Goal: Obtain resource: Download file/media

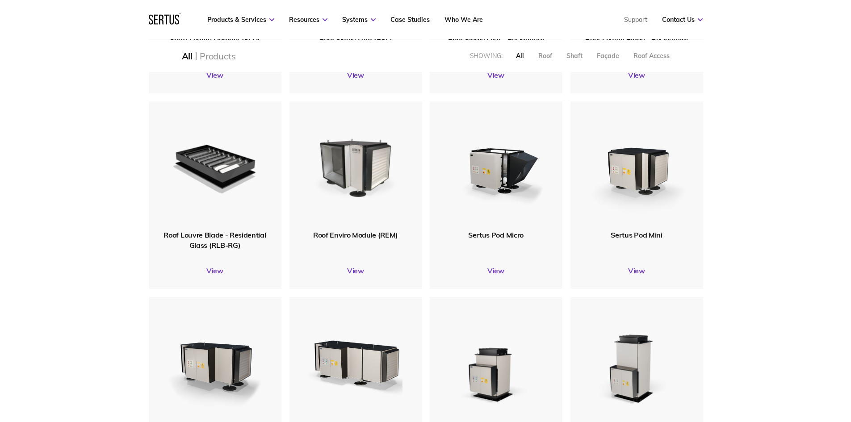
scroll to position [447, 0]
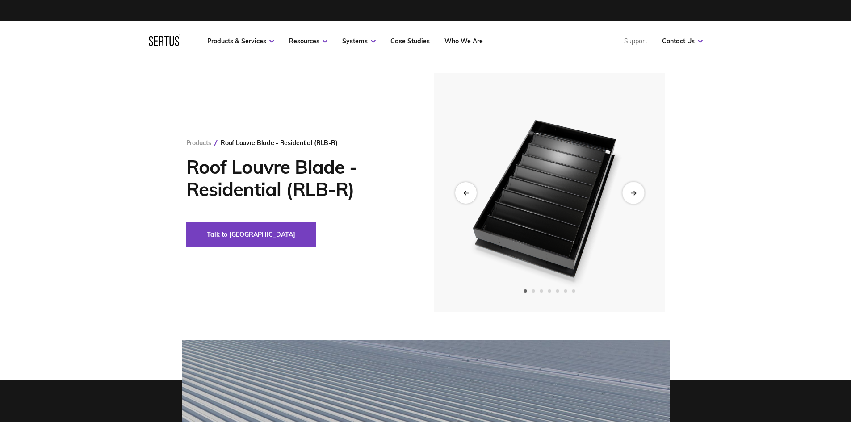
click at [632, 197] on div "Next slide" at bounding box center [634, 193] width 22 height 22
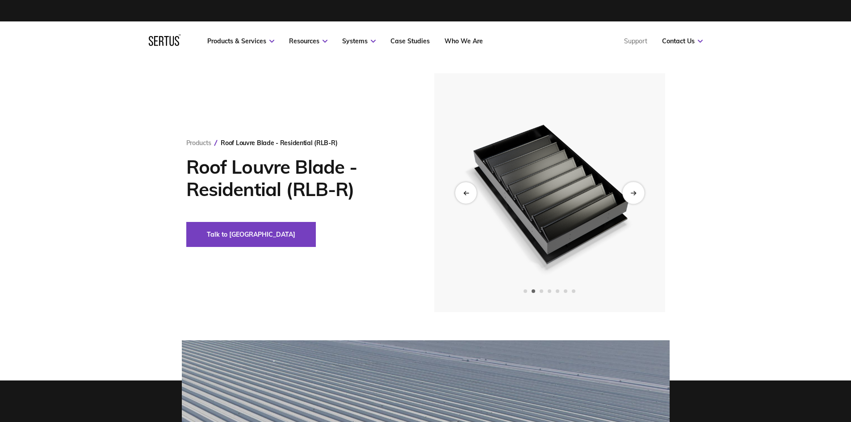
click at [632, 197] on div "Next slide" at bounding box center [634, 193] width 22 height 22
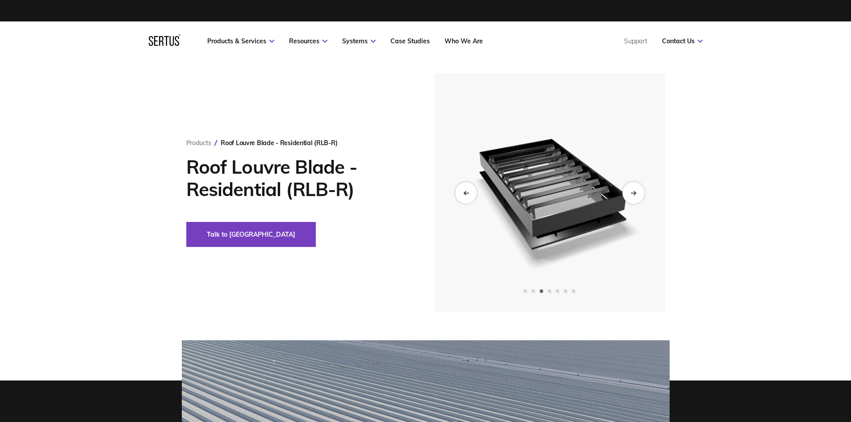
click at [632, 197] on div "Next slide" at bounding box center [634, 193] width 22 height 22
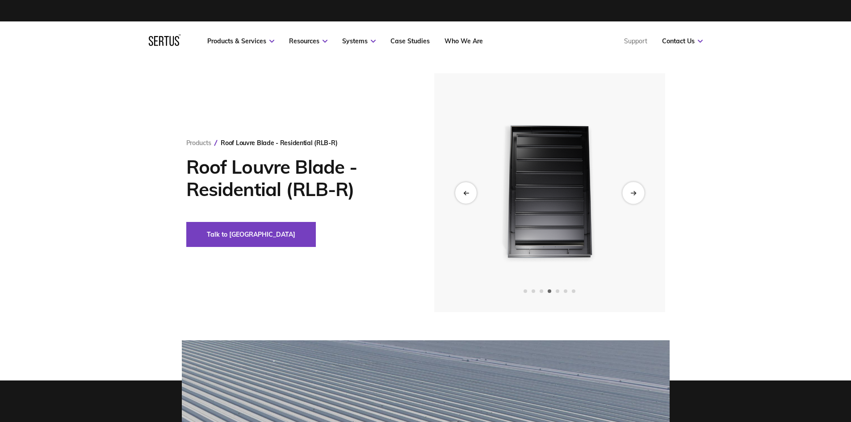
click at [632, 197] on div "Next slide" at bounding box center [634, 193] width 22 height 22
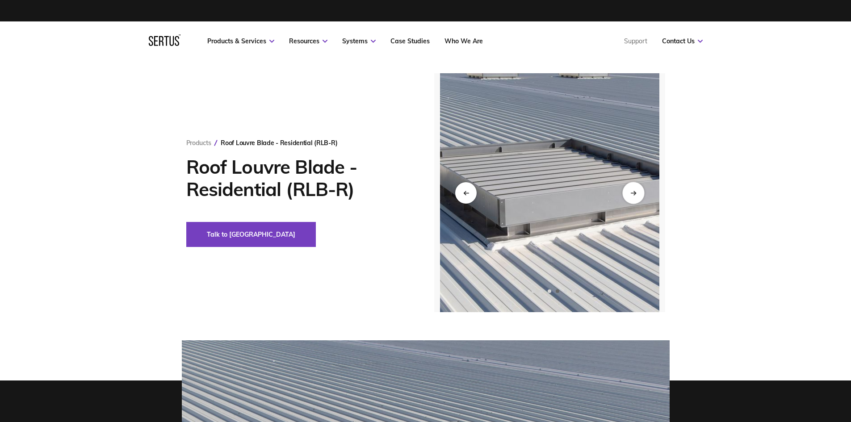
click at [632, 197] on div "Next slide" at bounding box center [634, 193] width 22 height 22
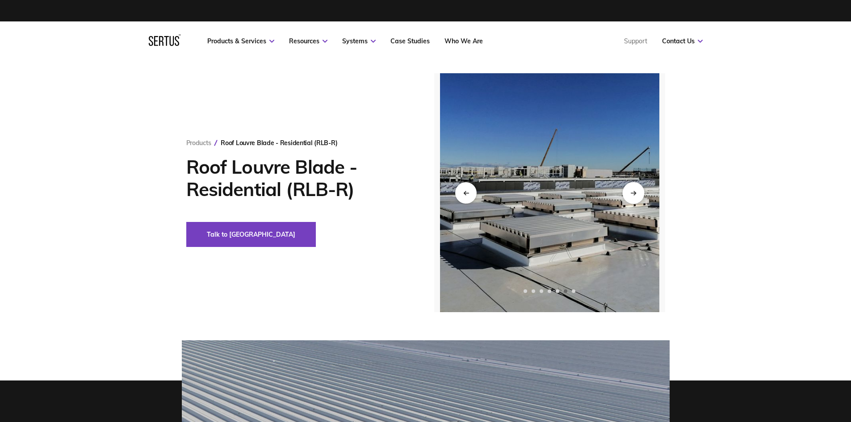
click at [632, 197] on div "Next slide" at bounding box center [634, 193] width 22 height 22
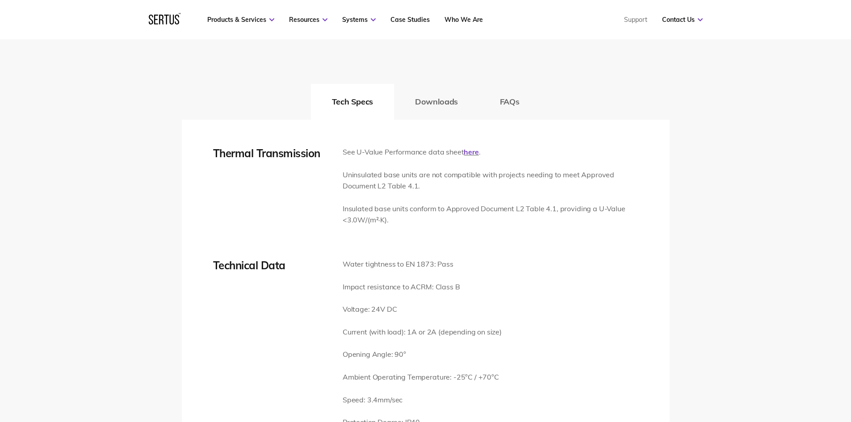
scroll to position [1117, 0]
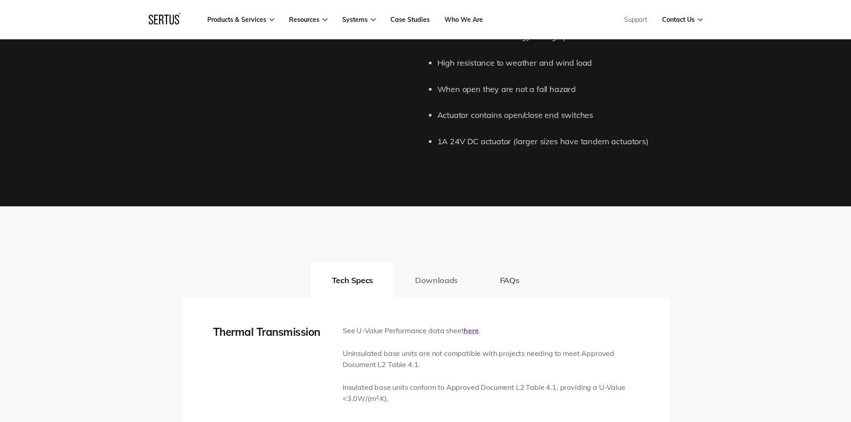
drag, startPoint x: 434, startPoint y: 269, endPoint x: 434, endPoint y: 278, distance: 8.9
click at [434, 278] on button "Downloads" at bounding box center [436, 281] width 85 height 36
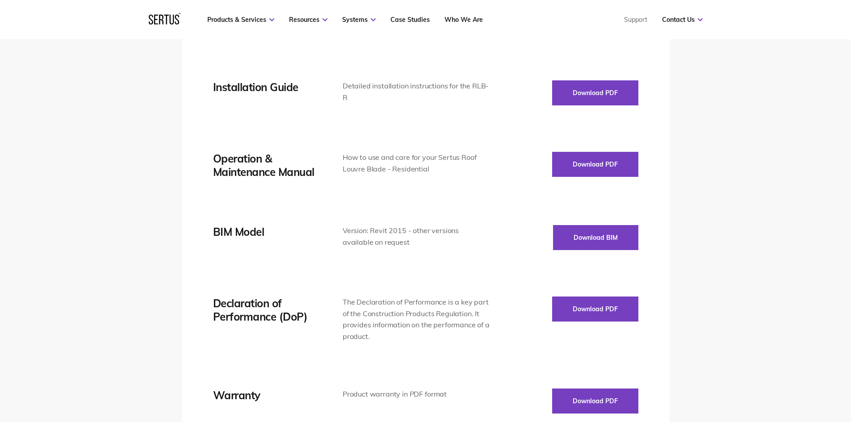
scroll to position [1520, 0]
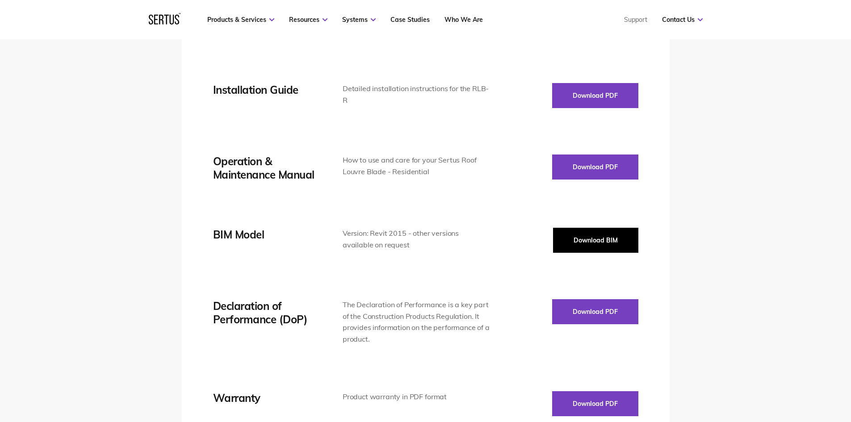
click at [586, 236] on button "Download BIM" at bounding box center [595, 240] width 85 height 25
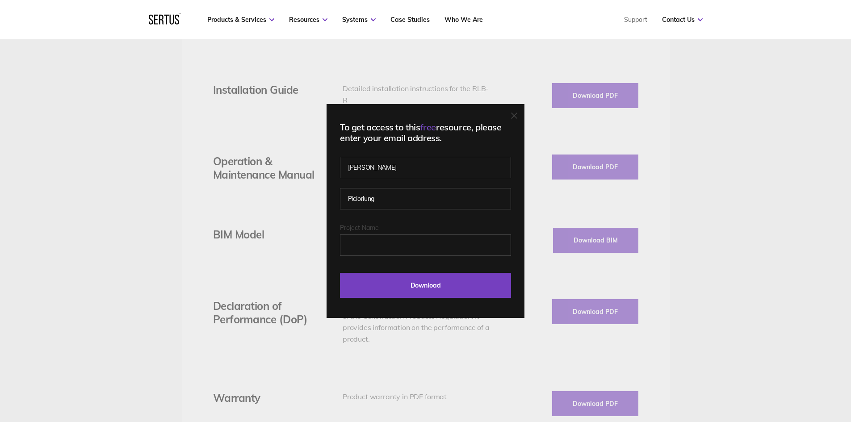
click at [518, 113] on icon at bounding box center [514, 116] width 6 height 6
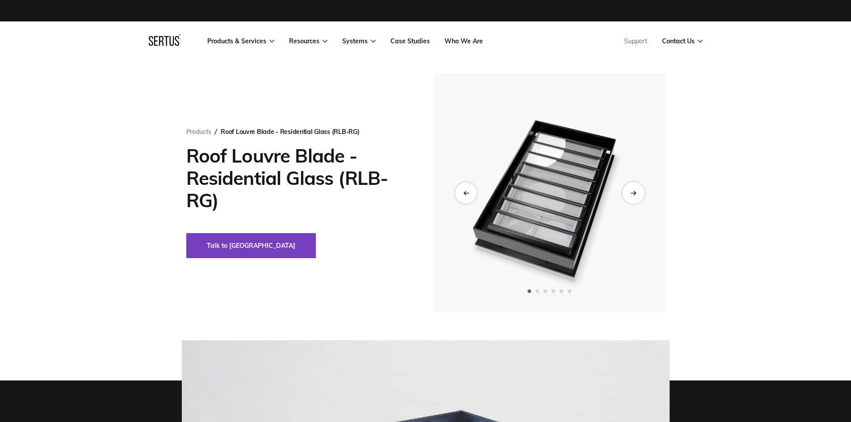
click at [628, 197] on div "Next slide" at bounding box center [634, 193] width 22 height 22
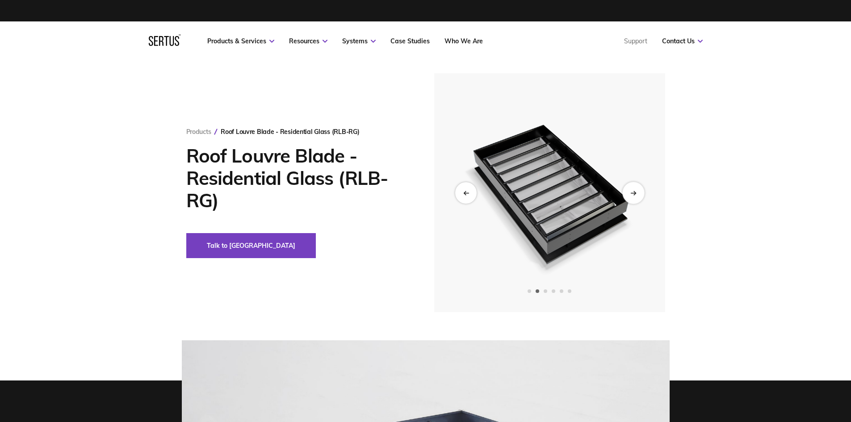
click at [628, 197] on div "Next slide" at bounding box center [634, 193] width 22 height 22
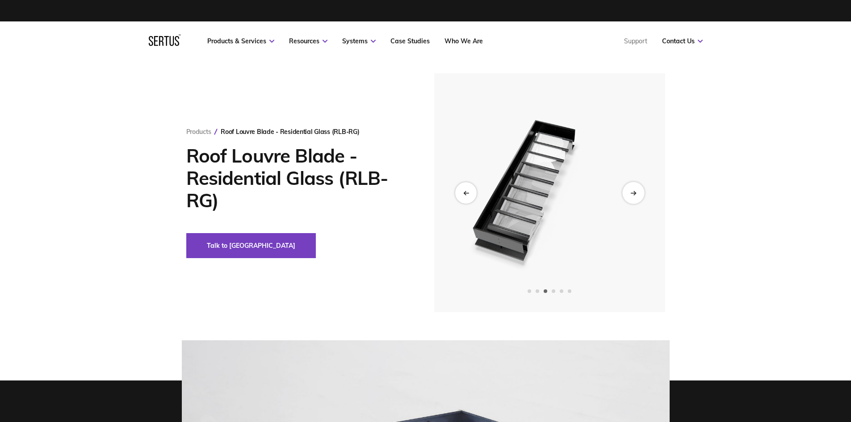
click at [628, 197] on div "Next slide" at bounding box center [634, 193] width 22 height 22
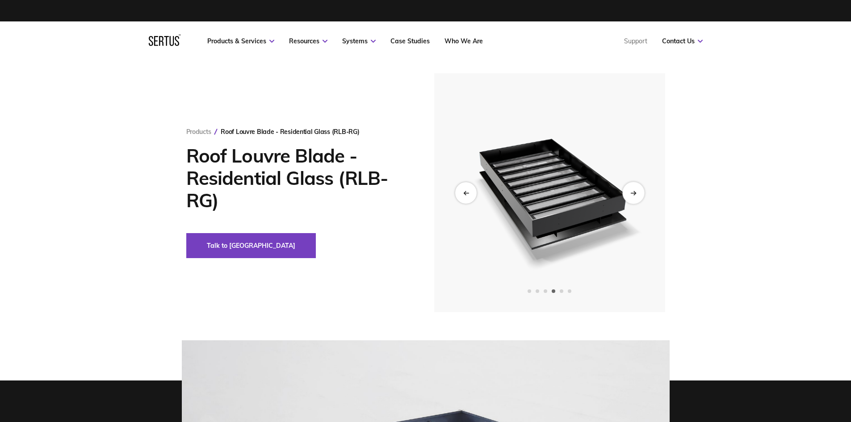
click at [628, 197] on div "Next slide" at bounding box center [634, 193] width 22 height 22
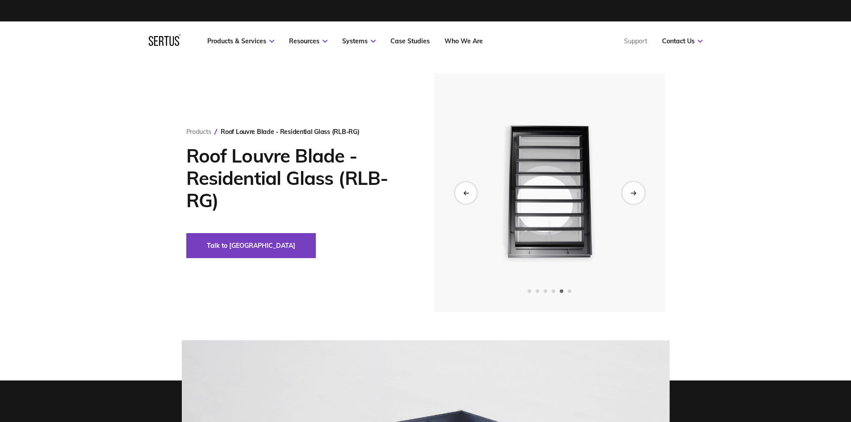
click at [628, 197] on div "Next slide" at bounding box center [634, 193] width 22 height 22
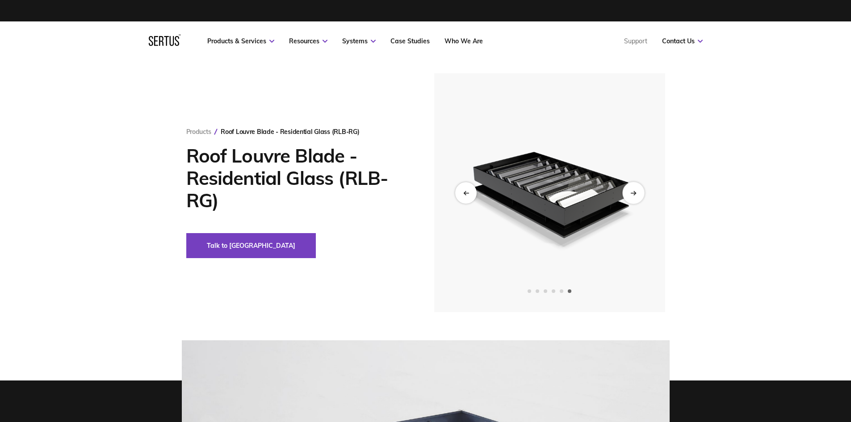
click at [628, 197] on div "Next slide" at bounding box center [634, 193] width 22 height 22
drag, startPoint x: 381, startPoint y: 342, endPoint x: 402, endPoint y: 73, distance: 270.3
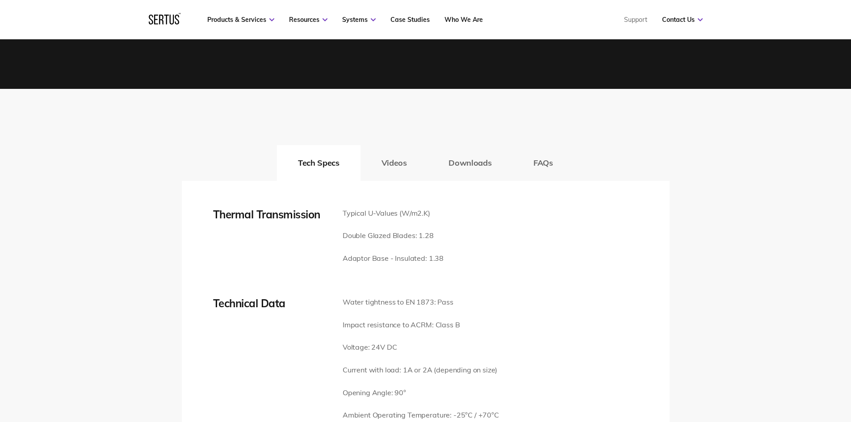
scroll to position [1341, 0]
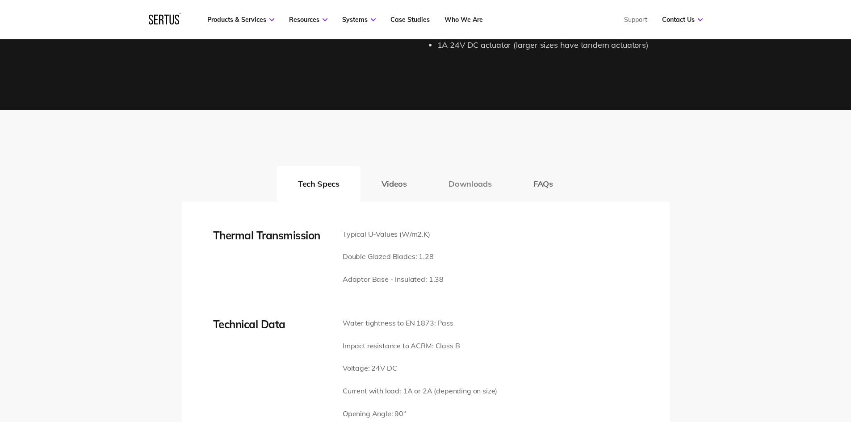
click at [470, 179] on button "Downloads" at bounding box center [470, 184] width 85 height 36
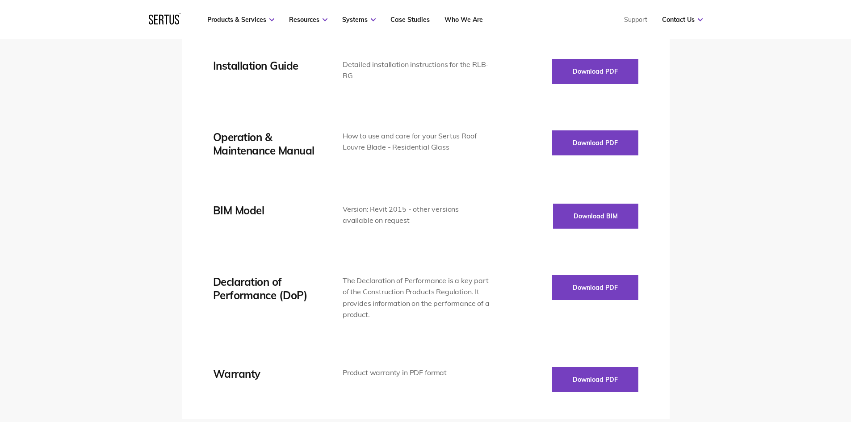
scroll to position [1475, 0]
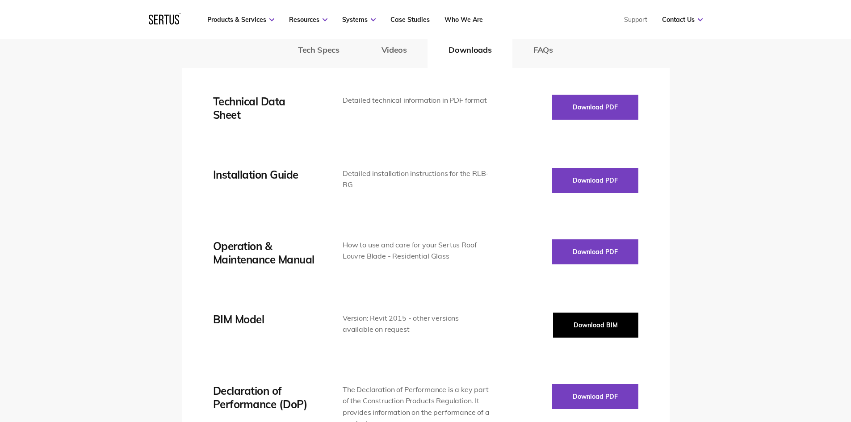
click at [583, 324] on button "Download BIM" at bounding box center [595, 325] width 85 height 25
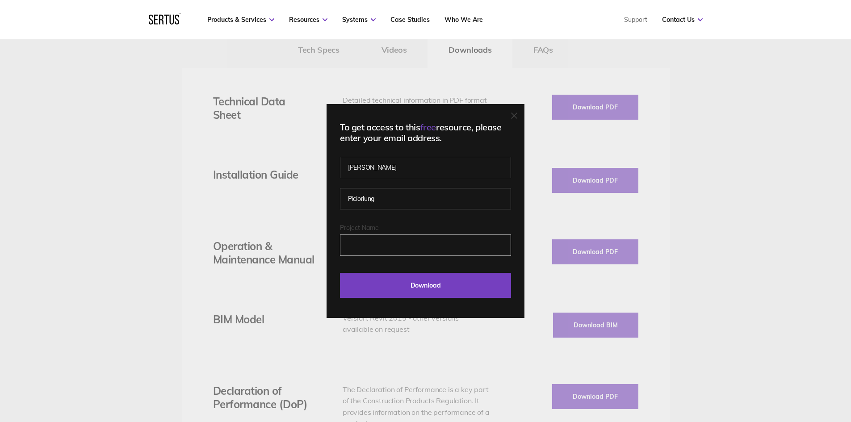
click at [385, 246] on input "Project Name" at bounding box center [425, 245] width 171 height 21
type input "[EMAIL_ADDRESS][DOMAIN_NAME]"
drag, startPoint x: 435, startPoint y: 245, endPoint x: 255, endPoint y: 235, distance: 180.4
click at [229, 235] on div "To get access to this free resource, please enter your email address. [PERSON_N…" at bounding box center [425, 211] width 851 height 422
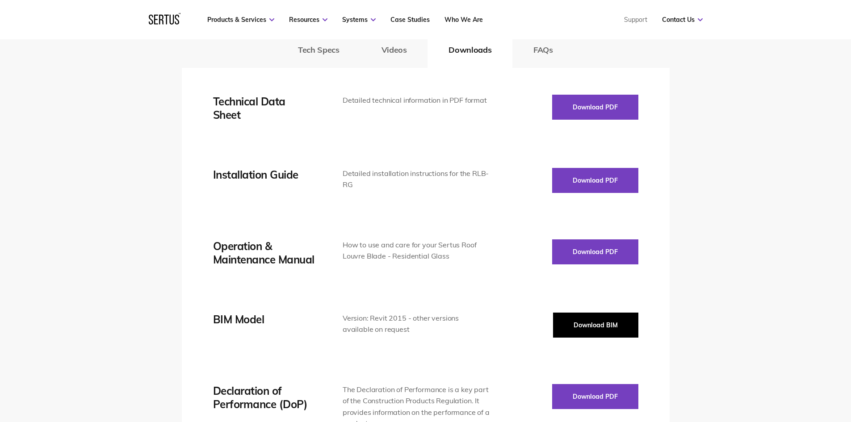
click at [593, 317] on button "Download BIM" at bounding box center [595, 325] width 85 height 25
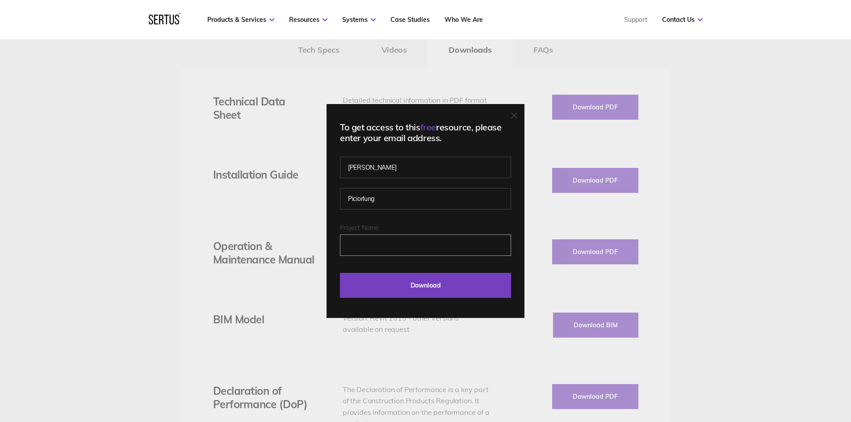
click at [410, 246] on input "Project Name" at bounding box center [425, 245] width 171 height 21
type input "Castletreasure Phase 3"
click at [340, 273] on input "Download" at bounding box center [425, 285] width 171 height 25
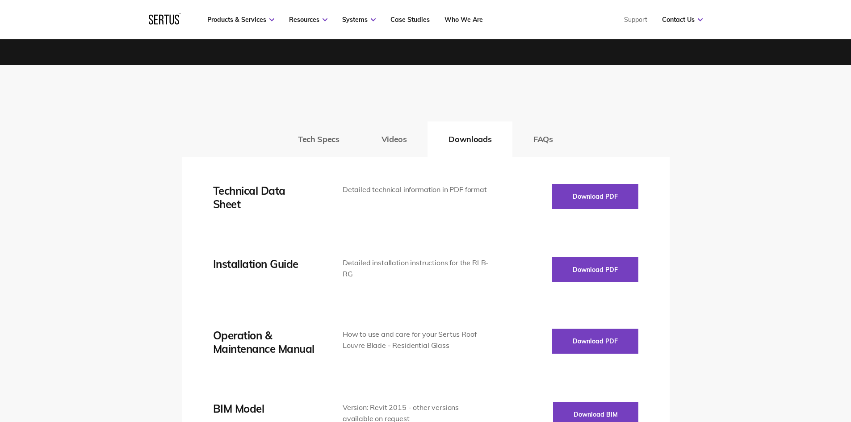
scroll to position [1296, 0]
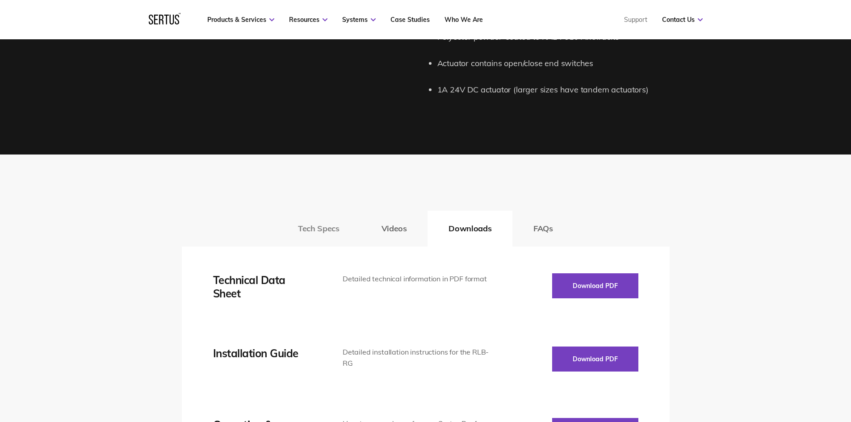
click at [332, 229] on button "Tech Specs" at bounding box center [318, 229] width 83 height 36
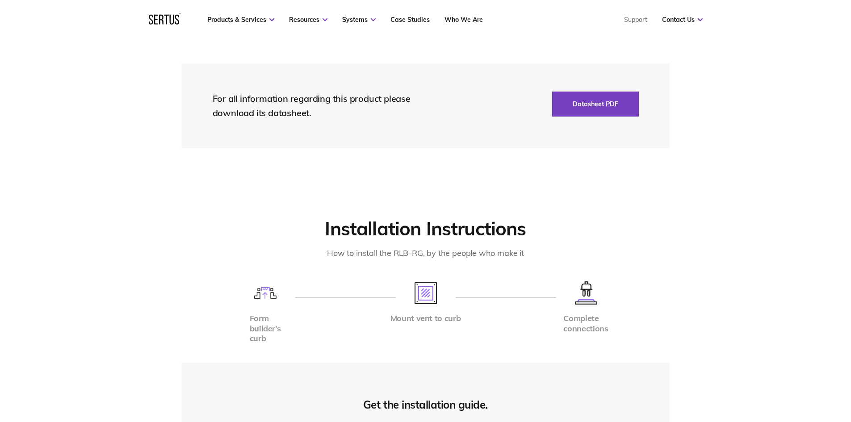
scroll to position [2190, 0]
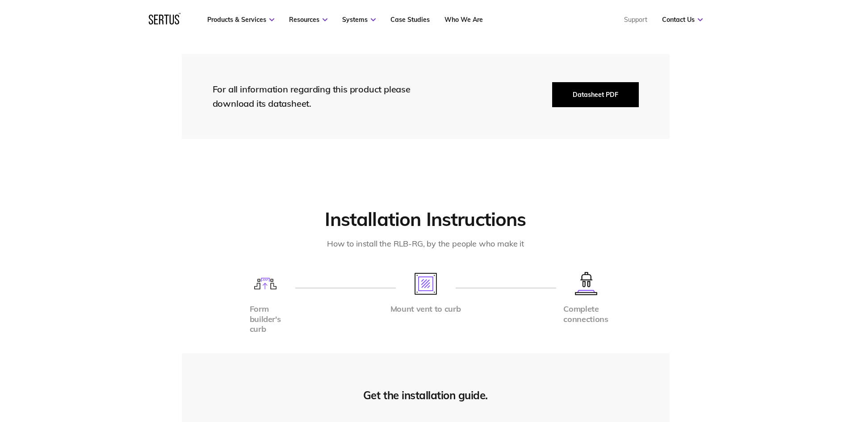
click at [610, 94] on button "Datasheet PDF" at bounding box center [595, 94] width 87 height 25
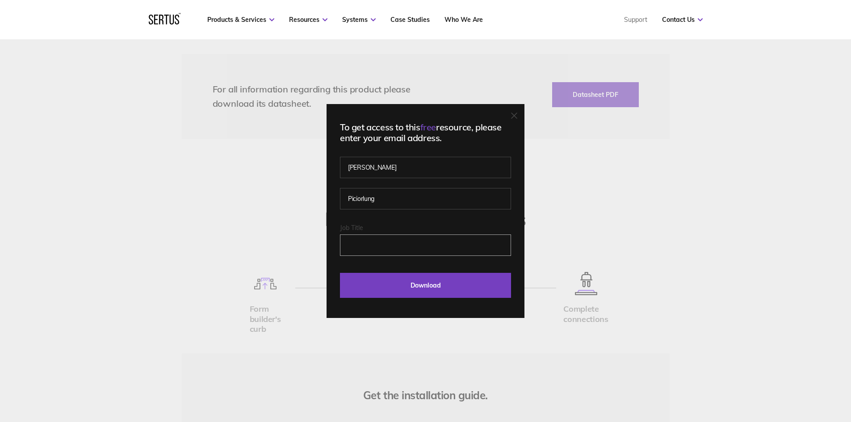
click at [399, 249] on input "Job Title" at bounding box center [425, 245] width 171 height 21
drag, startPoint x: 447, startPoint y: 240, endPoint x: 339, endPoint y: 245, distance: 108.3
click at [343, 245] on div "To get access to this free resource, please enter your email address. [PERSON_N…" at bounding box center [426, 211] width 198 height 214
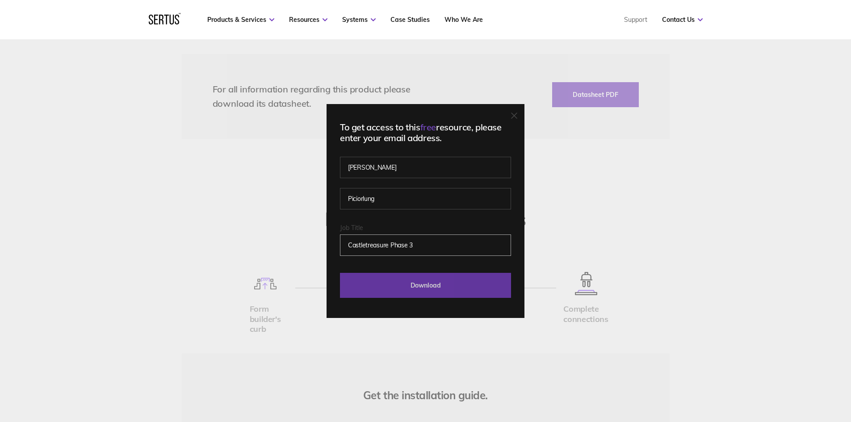
type input "Castletreasure Phase 3"
click at [415, 282] on input "Download" at bounding box center [425, 285] width 171 height 25
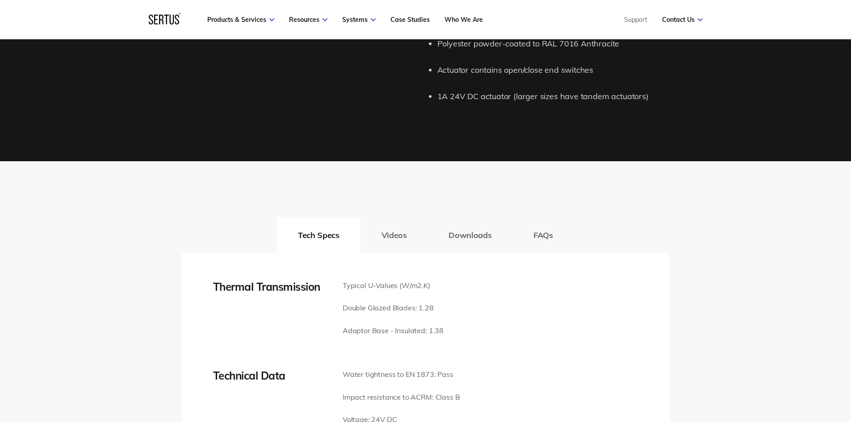
scroll to position [1341, 0]
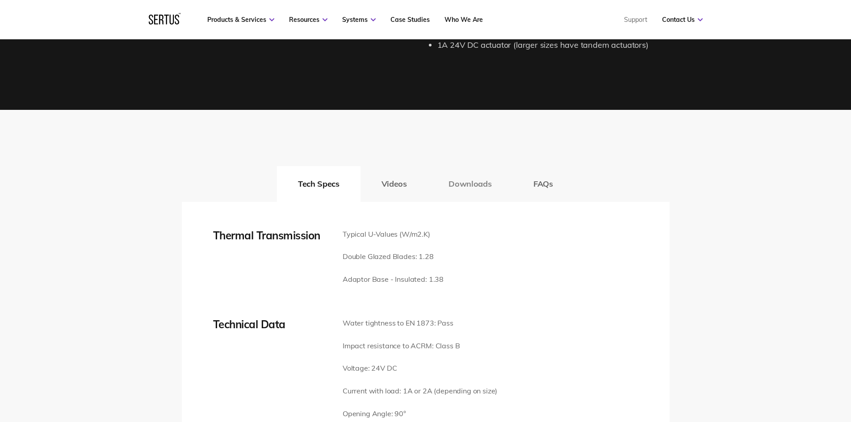
click at [460, 187] on button "Downloads" at bounding box center [470, 184] width 85 height 36
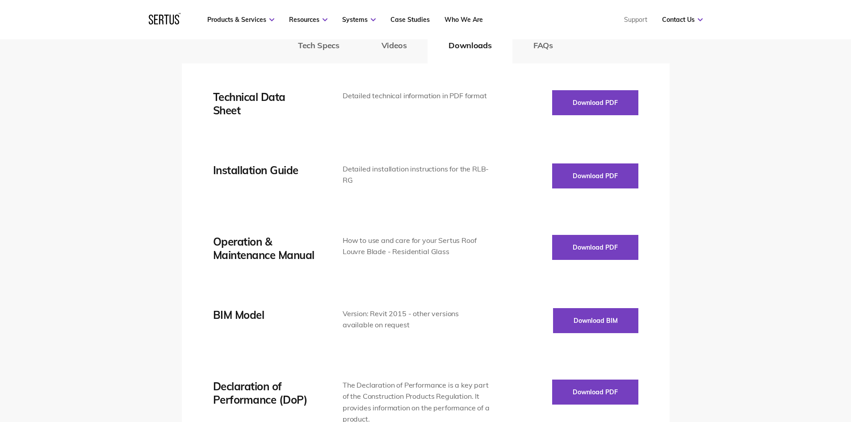
scroll to position [1430, 0]
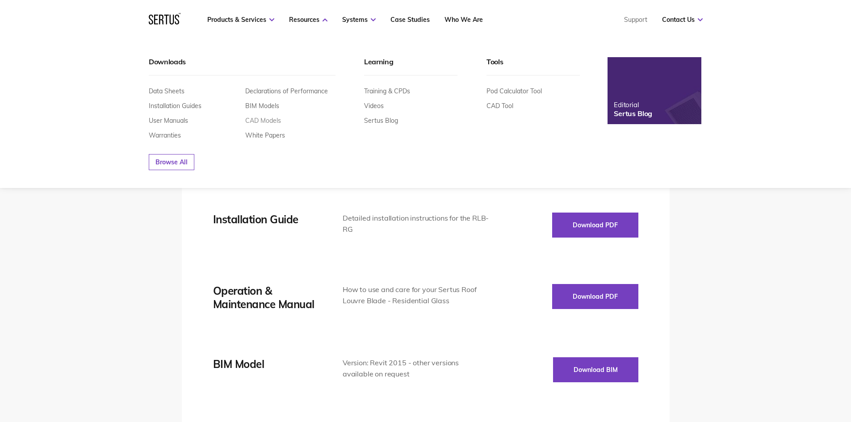
click at [261, 121] on link "CAD Models" at bounding box center [263, 121] width 36 height 8
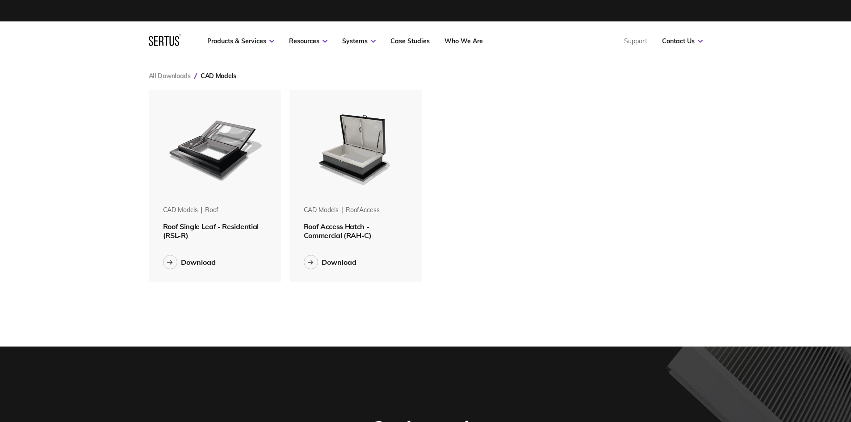
scroll to position [4, 4]
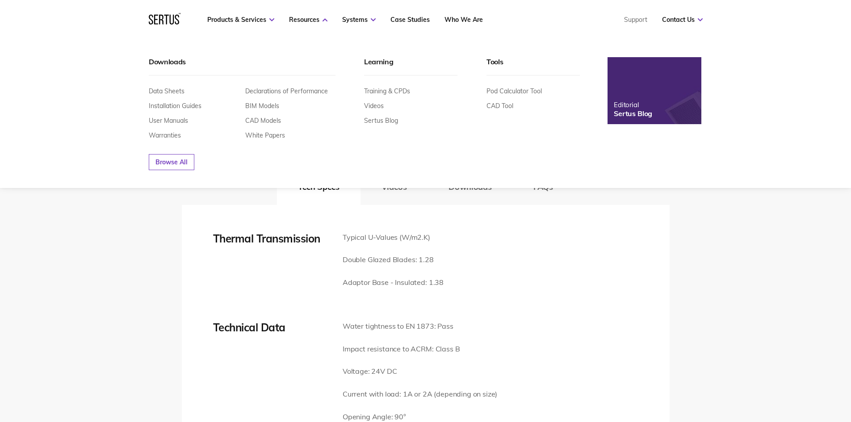
scroll to position [1296, 0]
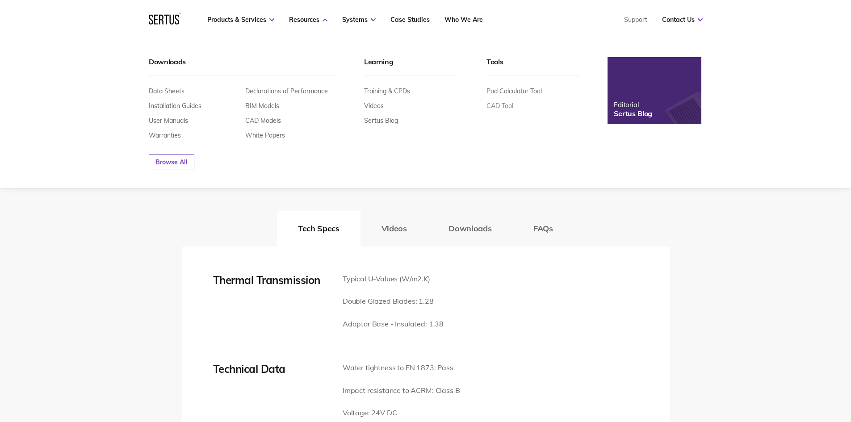
click at [501, 103] on link "CAD Tool" at bounding box center [500, 106] width 27 height 8
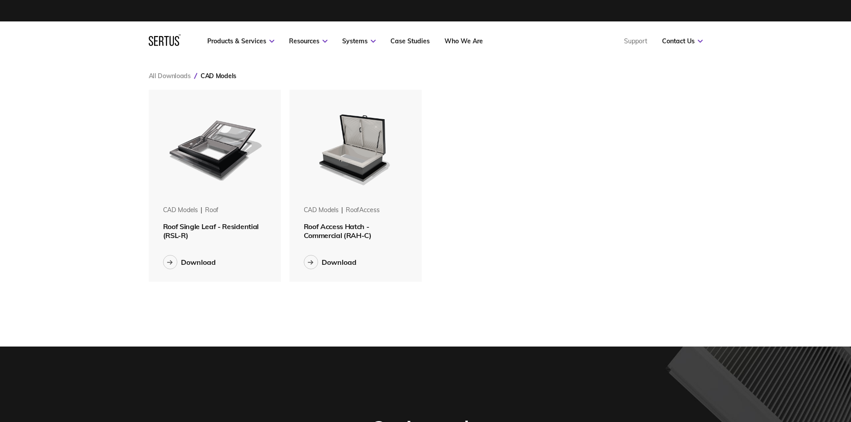
scroll to position [206, 568]
click at [358, 195] on img at bounding box center [355, 146] width 113 height 113
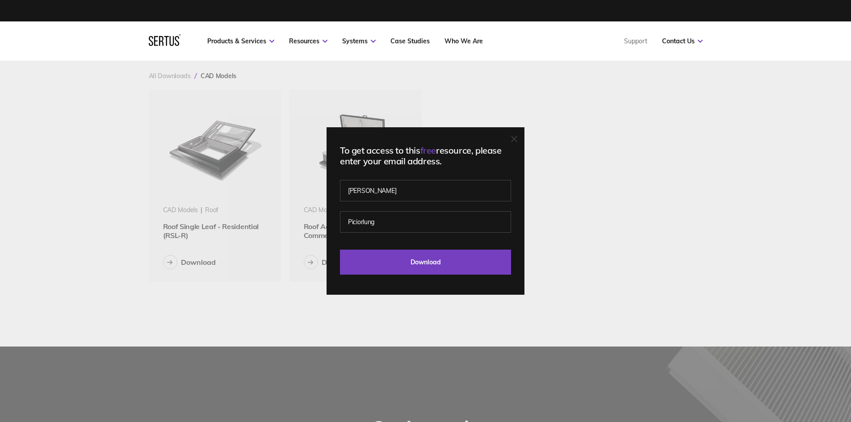
click at [516, 139] on icon at bounding box center [514, 139] width 6 height 6
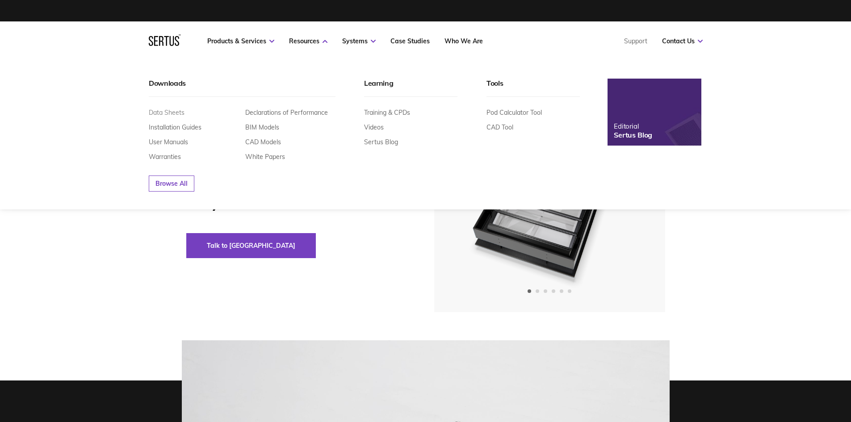
click at [167, 110] on link "Data Sheets" at bounding box center [167, 113] width 36 height 8
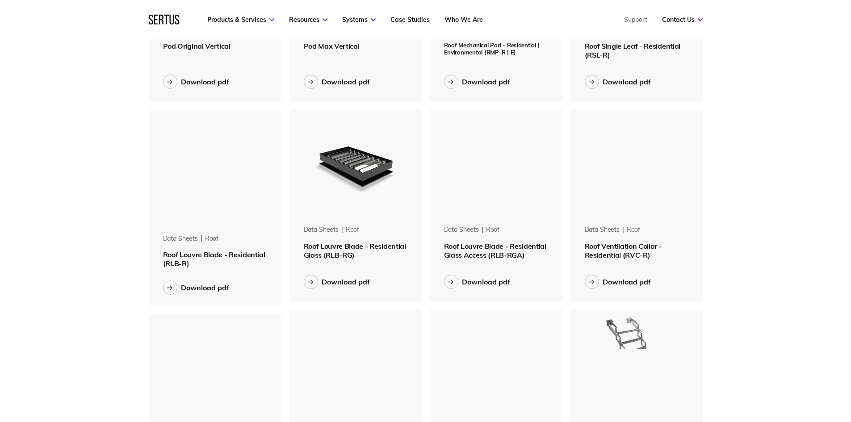
scroll to position [358, 0]
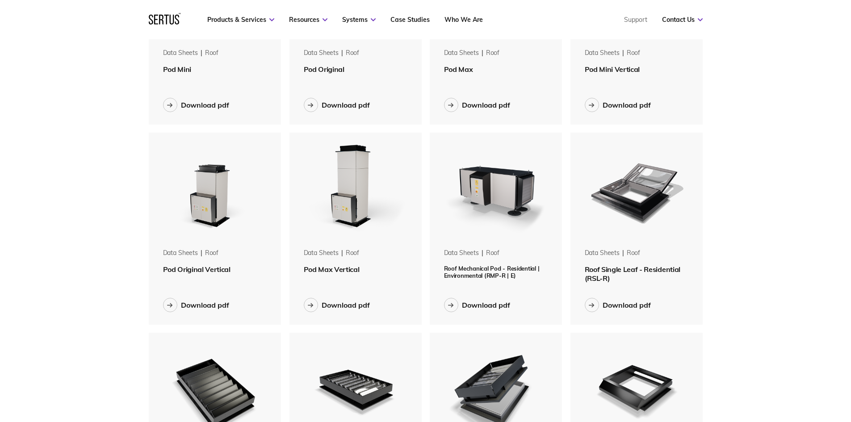
click at [639, 210] on img at bounding box center [637, 189] width 113 height 113
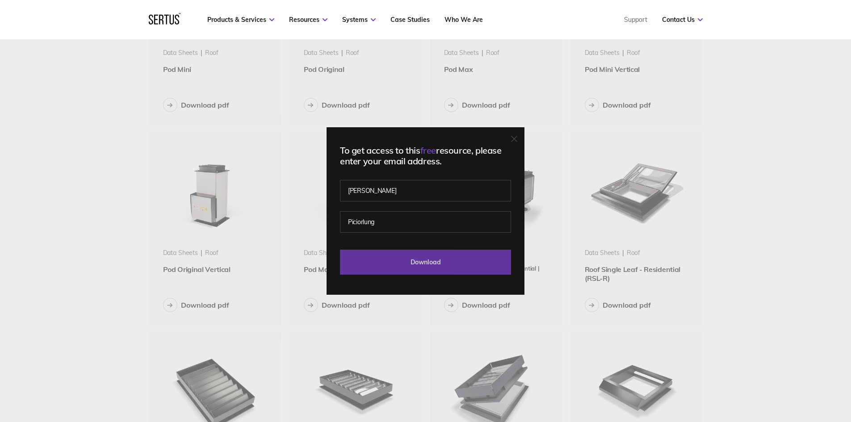
click at [426, 265] on input "Download" at bounding box center [425, 262] width 171 height 25
